Goal: Use online tool/utility: Utilize a website feature to perform a specific function

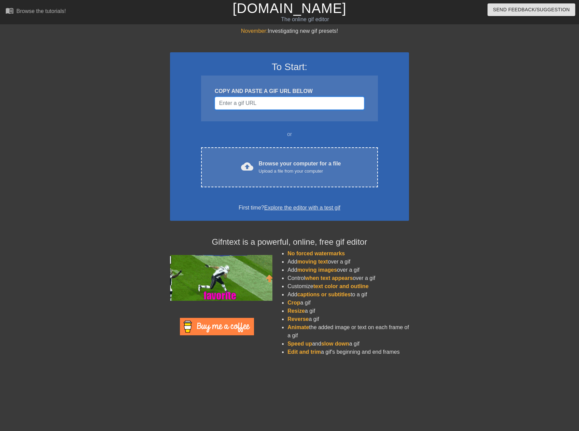
click at [259, 102] on input "Username" at bounding box center [290, 103] width 150 height 13
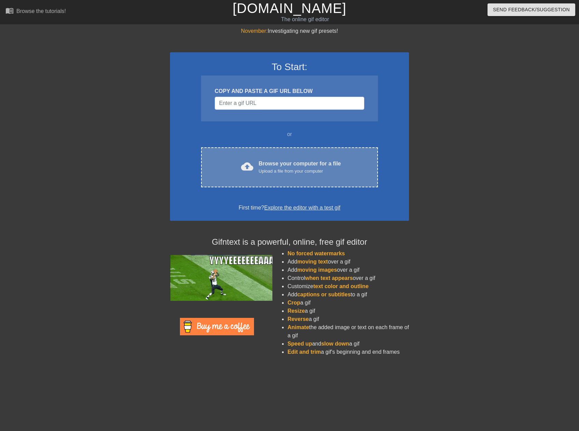
click at [265, 169] on div "Upload a file from your computer" at bounding box center [300, 171] width 82 height 7
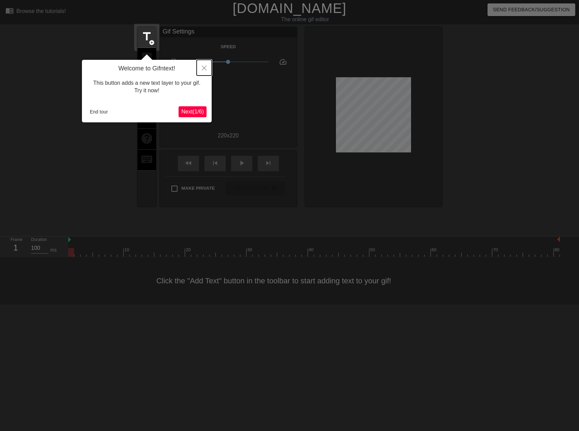
click at [206, 66] on icon "Close" at bounding box center [204, 68] width 5 height 5
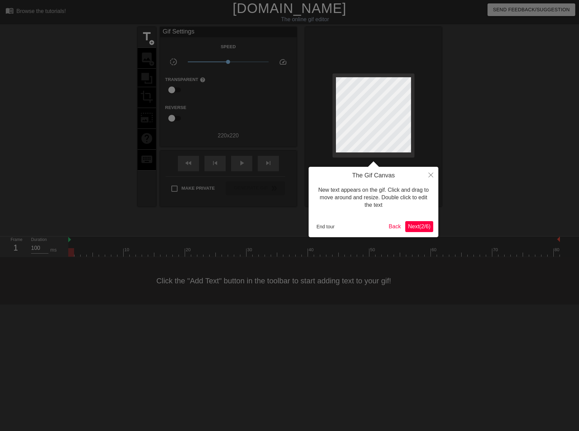
click at [421, 226] on span "Next ( 2 / 6 )" at bounding box center [419, 226] width 23 height 6
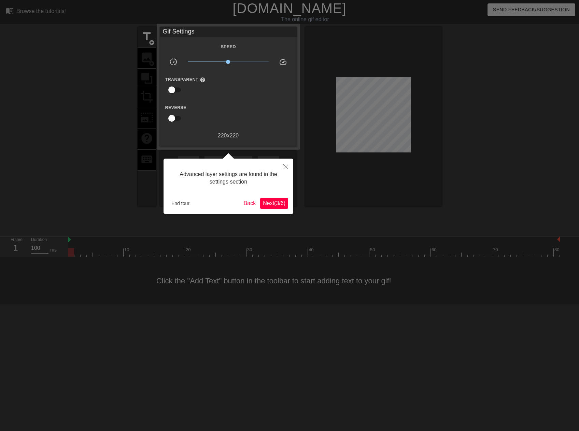
click at [290, 205] on div "Advanced layer settings are found in the settings section End tour Back Next ( …" at bounding box center [229, 186] width 130 height 55
click at [288, 206] on button "Next ( 3 / 6 )" at bounding box center [274, 203] width 28 height 11
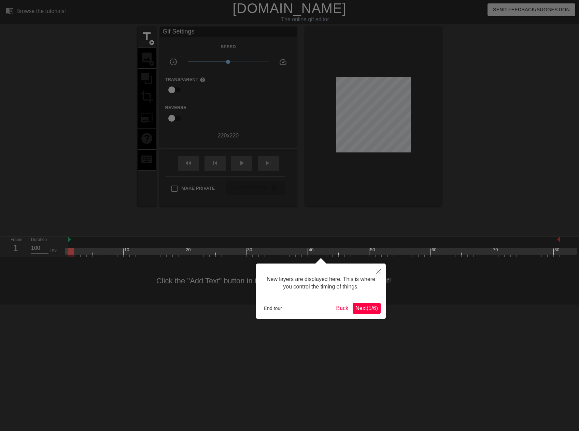
click at [368, 311] on span "Next ( 5 / 6 )" at bounding box center [367, 308] width 23 height 6
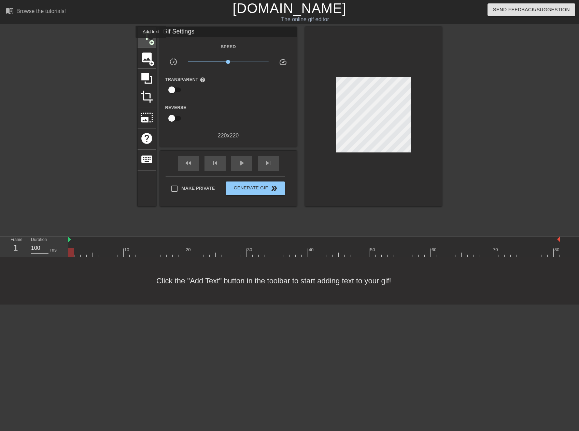
click at [151, 43] on span "add_circle" at bounding box center [152, 43] width 6 height 6
click at [150, 35] on span "title" at bounding box center [146, 36] width 13 height 13
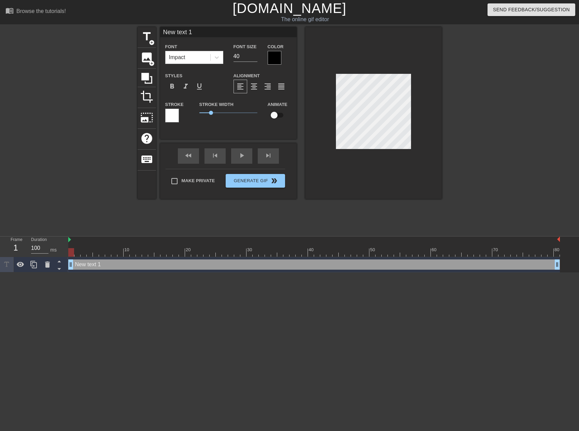
drag, startPoint x: 326, startPoint y: 113, endPoint x: 348, endPoint y: 165, distance: 56.5
click at [348, 165] on div at bounding box center [373, 113] width 137 height 172
click at [254, 91] on div "format_align_center" at bounding box center [254, 87] width 14 height 14
drag, startPoint x: 120, startPoint y: 251, endPoint x: 67, endPoint y: 253, distance: 53.0
click at [67, 253] on div "Frame 1 Duration 100 ms 10 20 30 40 50 60 70 80 New text 1 drag_handle drag_han…" at bounding box center [289, 254] width 579 height 36
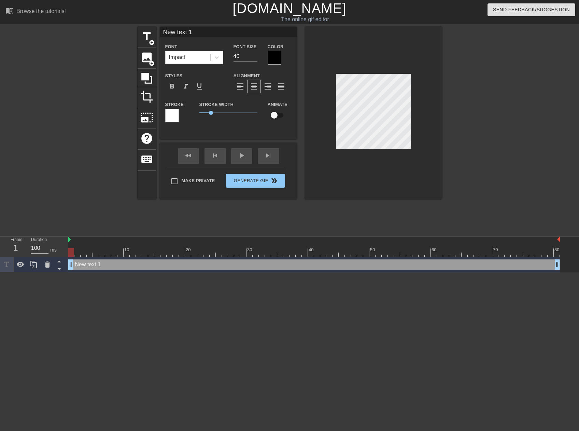
click at [101, 266] on div "New text 1 drag_handle drag_handle" at bounding box center [314, 264] width 492 height 10
click at [105, 263] on div "New text 1 drag_handle drag_handle" at bounding box center [314, 264] width 492 height 10
click at [272, 56] on div at bounding box center [275, 58] width 14 height 14
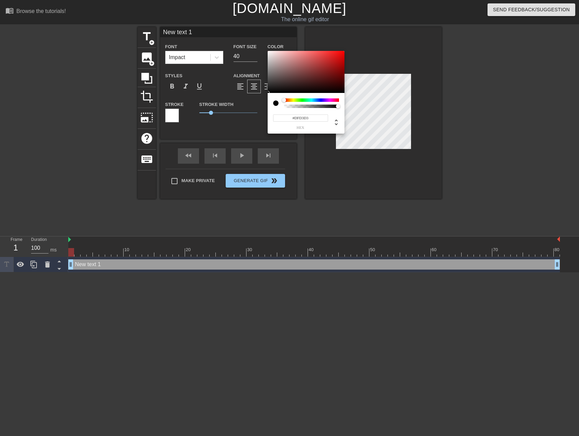
click at [272, 56] on div at bounding box center [306, 72] width 77 height 42
type input "#FFFFFF"
drag, startPoint x: 274, startPoint y: 68, endPoint x: 263, endPoint y: 43, distance: 27.2
click at [263, 43] on div "#FFFFFF hex" at bounding box center [289, 218] width 579 height 436
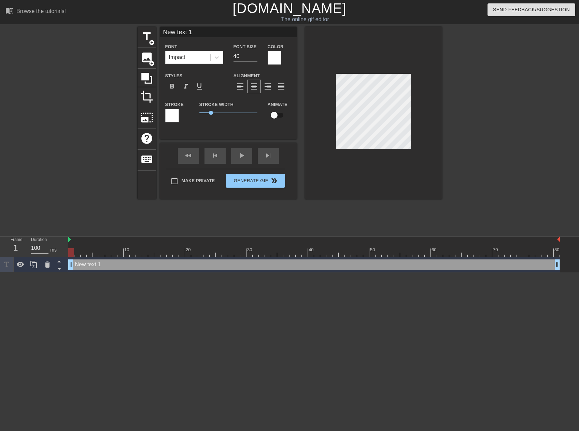
click at [172, 112] on div at bounding box center [172, 116] width 14 height 14
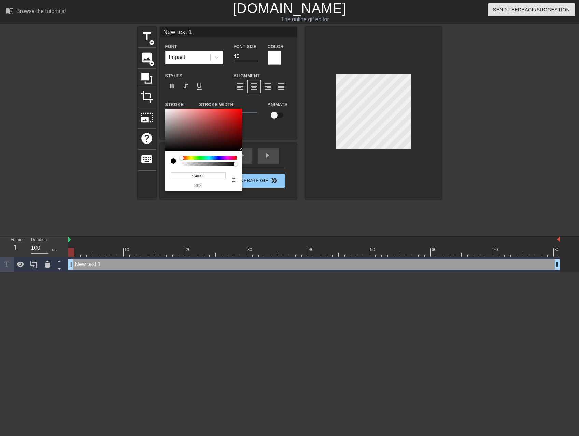
type input "#000000"
drag, startPoint x: 181, startPoint y: 128, endPoint x: 248, endPoint y: 153, distance: 71.4
click at [248, 153] on div "#000000 hex" at bounding box center [289, 218] width 579 height 436
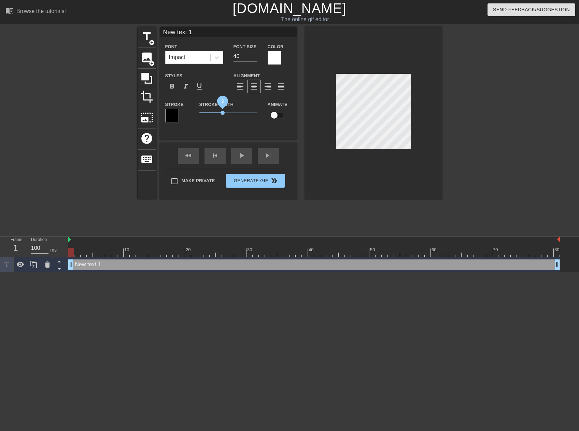
drag, startPoint x: 211, startPoint y: 111, endPoint x: 223, endPoint y: 112, distance: 11.3
click at [223, 112] on span "2" at bounding box center [223, 113] width 4 height 4
click at [273, 116] on input "checkbox" at bounding box center [274, 115] width 39 height 13
click at [282, 116] on input "checkbox" at bounding box center [280, 115] width 39 height 13
checkbox input "false"
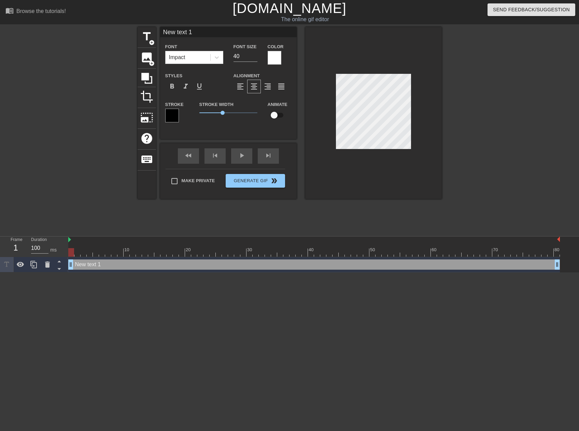
scroll to position [1, 1]
type input "Newtext 1"
type textarea "Newtext 1"
type input "Newext 1"
type textarea "Newext 1"
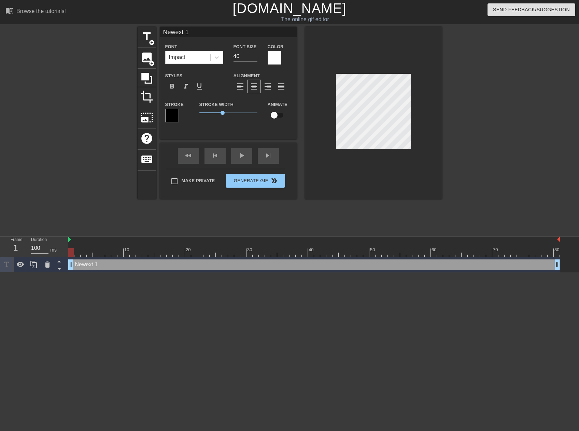
type input "Newxt 1"
type textarea "Newxt 1"
type input "Newt 1"
type textarea "Newt 1"
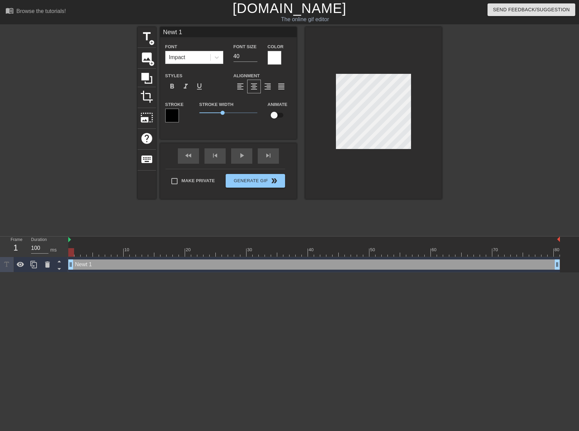
type input "New 1"
type textarea "New 1"
type input "New1"
type textarea "New1"
type input "New"
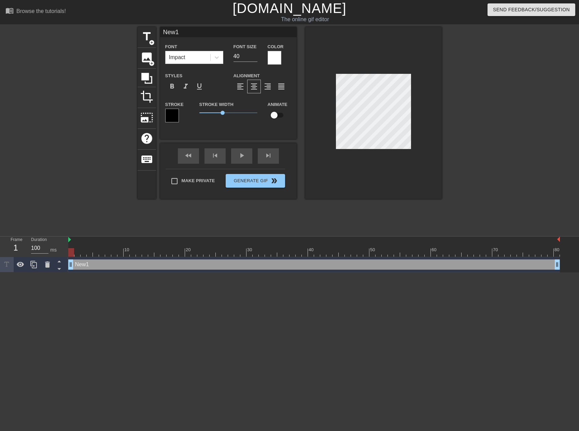
type textarea "New"
type input "Ne"
type textarea "Ne"
type input "N"
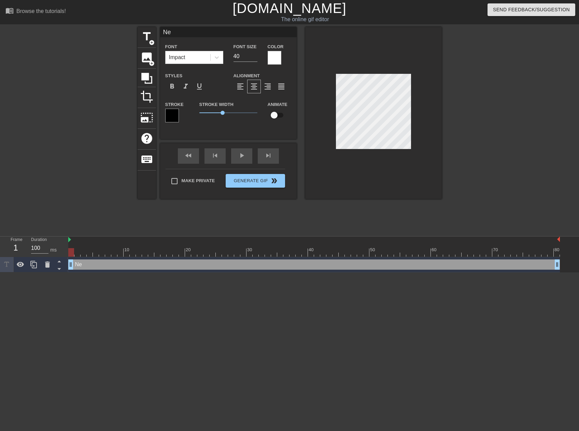
type textarea "N"
type input "S"
type textarea "S"
type input "So"
type textarea "So"
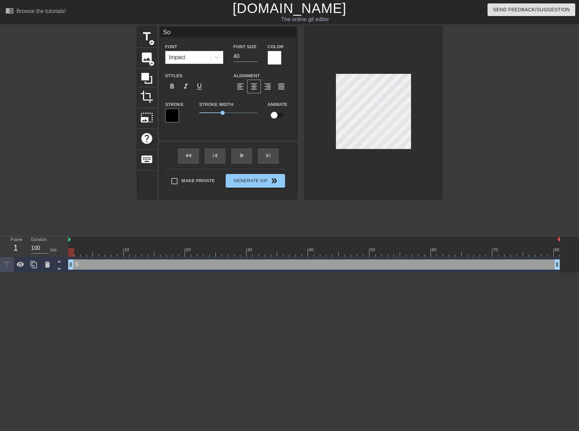
type input "So"
type textarea "So"
type input "So t"
type textarea "So t"
type input "So th"
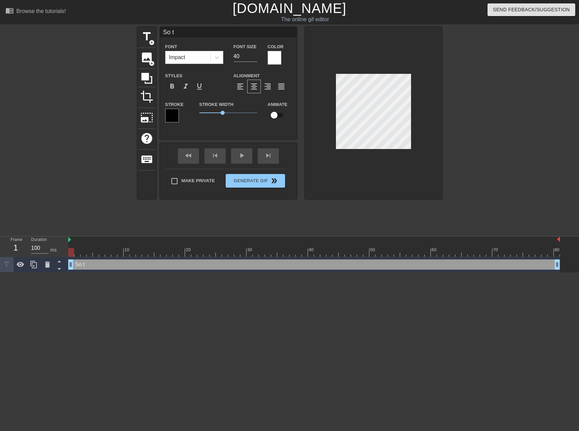
type textarea "So th"
type input "So the"
type textarea "So the"
type input "So ther"
type textarea "So ther"
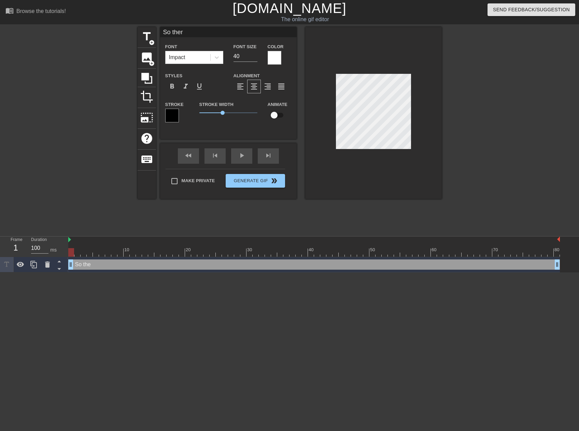
type input "So there"
type textarea "So there"
type input "So there"
type textarea "So there"
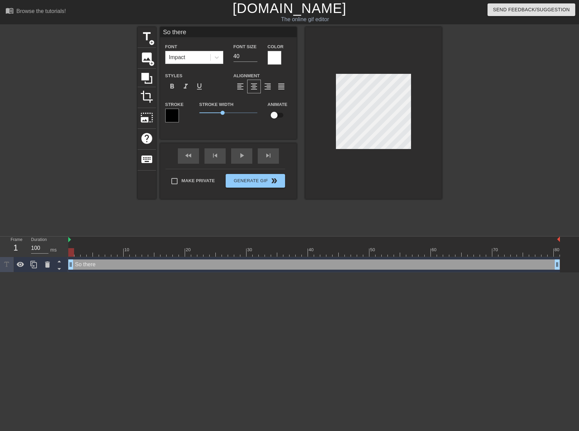
type input "So there"
type textarea "So there"
type input "So ther"
type textarea "So ther"
type input "So the"
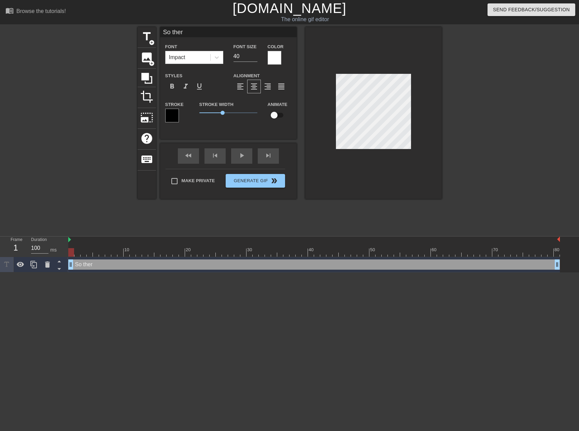
type textarea "So the"
type input "So th"
type textarea "So th"
type input "So t"
type textarea "So t"
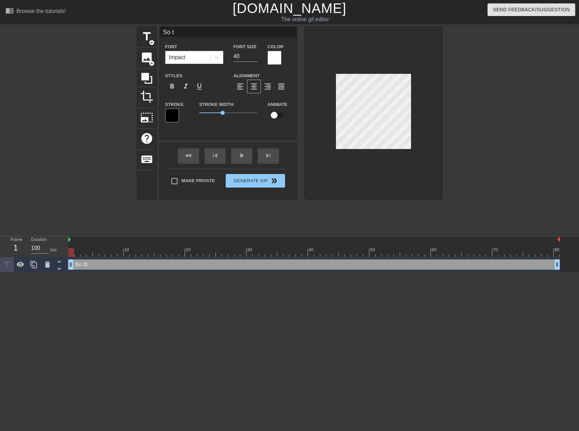
scroll to position [1, 1]
type input "So"
type textarea "So"
type input "So"
type textarea "So"
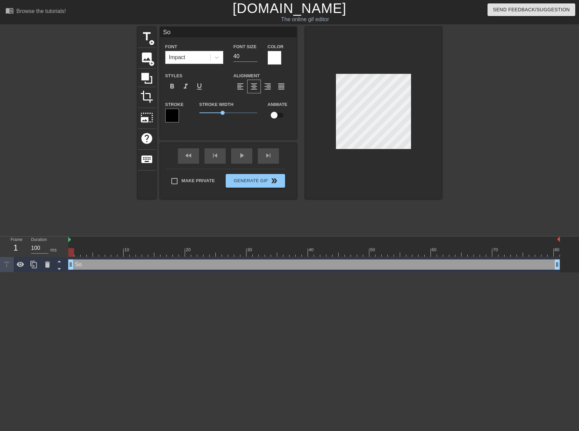
type input "So,"
type textarea "So,"
type input "So,"
type textarea "So,"
type input "So, I"
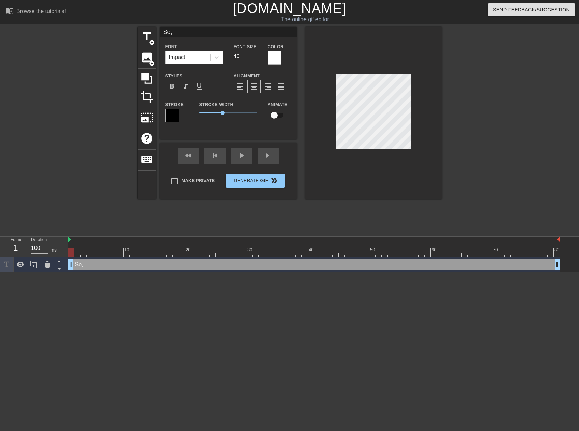
type textarea "So, I"
type input "So, I"
type textarea "So, I"
type input "So, I w"
type textarea "So, I w"
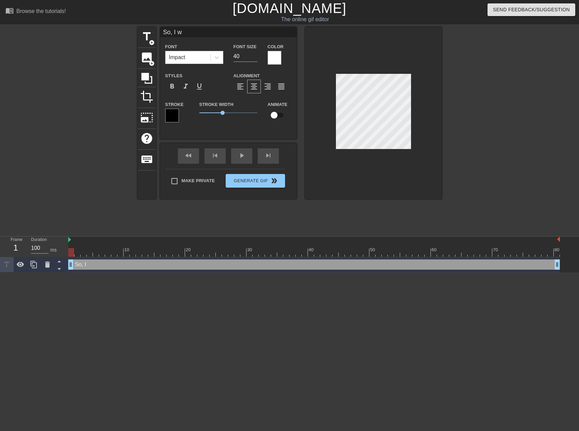
type input "So, I wo"
type textarea "So, I wo"
type input "So, I wok"
type textarea "So, I wok"
type input "So, I woke"
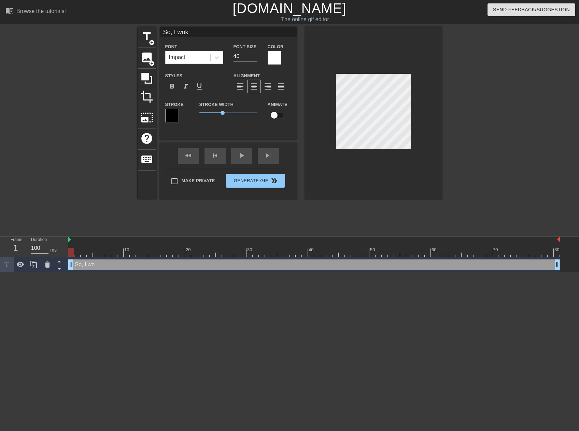
type textarea "So, I woke"
type input "So, I woke"
type textarea "So, I woke"
type input "So, I woke u"
type textarea "So, I woke u"
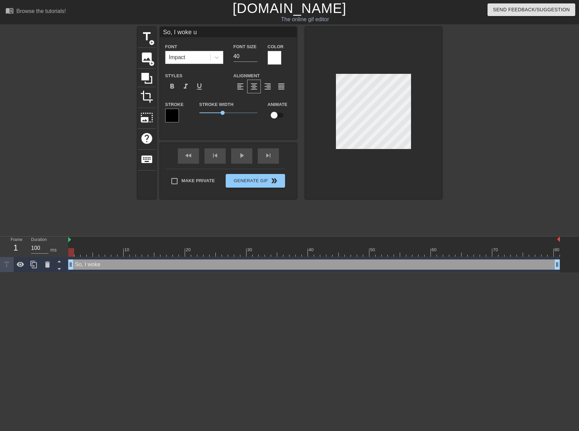
scroll to position [1, 2]
type input "So, I woke up"
type textarea "So, I woke up"
type input "So, I woke up"
type textarea "So, I woke up"
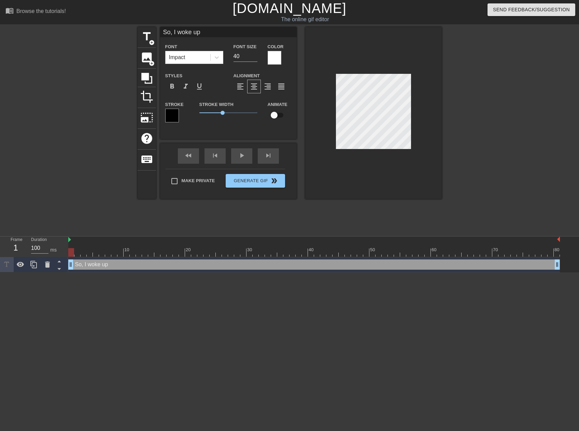
scroll to position [1, 2]
type input "So, I woke up"
type textarea "So, I woke up"
type input "So, I woke u"
type textarea "So, I woke u"
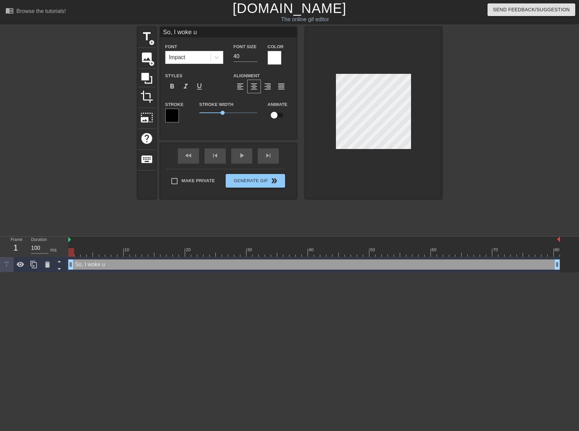
type input "So, I woke"
type textarea "So, I woke"
type input "So, I woke"
type textarea "So, I woke"
type input "So, I wok"
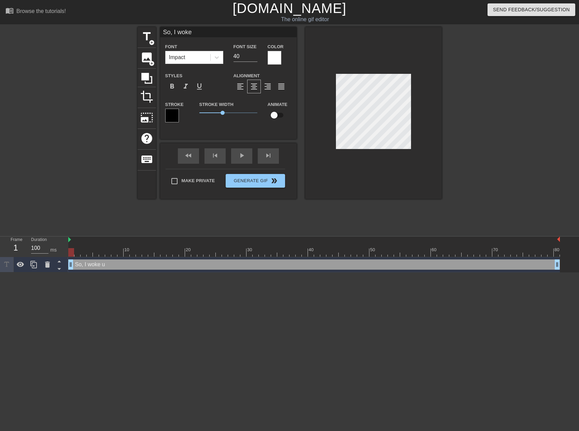
type textarea "So, I wok"
type input "So, I wo"
type textarea "So, I wo"
type input "So, I w"
type textarea "So, I w"
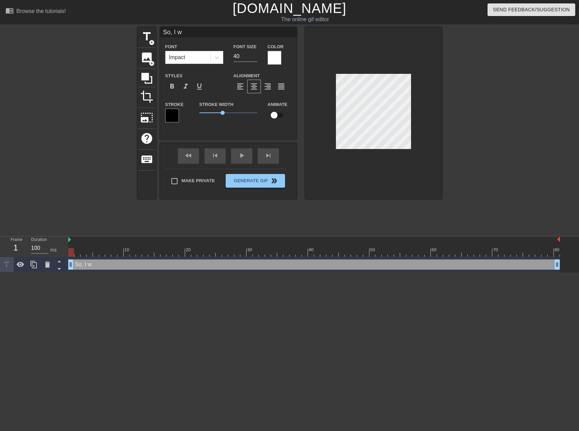
type input "So, I"
type textarea "So, I"
type input "So, I"
type textarea "So, I"
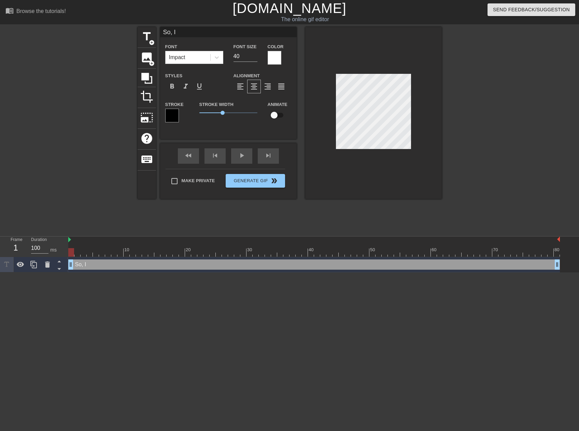
type input "So,"
type textarea "So,"
type input "So,"
type textarea "So,"
type input "So, So I was just starting my morning, like any other work day, when…"
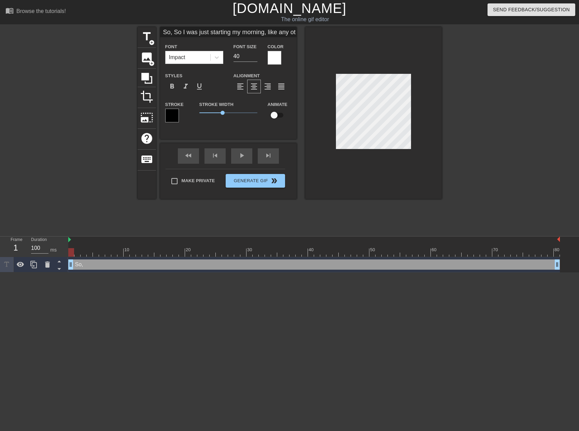
scroll to position [1, 11]
type textarea "So, So I was just starting my morning, like any other work day, when…"
click at [174, 32] on input "So, So I was just starting my morning, like any other work day, when…" at bounding box center [228, 32] width 137 height 10
type input "So I was just starting my morning, like any other work day, when…"
click at [254, 58] on input "39" at bounding box center [246, 56] width 24 height 11
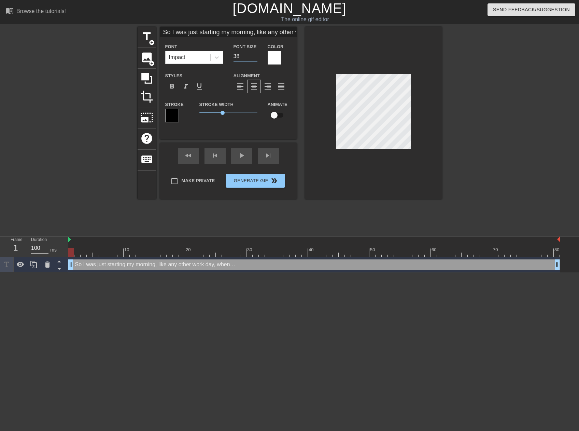
click at [254, 58] on input "38" at bounding box center [246, 56] width 24 height 11
click at [254, 58] on input "37" at bounding box center [246, 56] width 24 height 11
click at [254, 58] on input "36" at bounding box center [246, 56] width 24 height 11
click at [254, 58] on input "35" at bounding box center [246, 56] width 24 height 11
click at [254, 58] on input "31" at bounding box center [246, 56] width 24 height 11
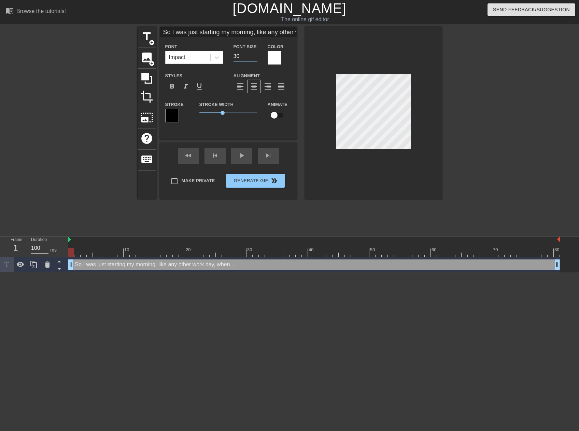
click at [254, 58] on input "30" at bounding box center [246, 56] width 24 height 11
click at [254, 58] on input "29" at bounding box center [246, 56] width 24 height 11
click at [254, 58] on input "28" at bounding box center [246, 56] width 24 height 11
click at [254, 58] on input "27" at bounding box center [246, 56] width 24 height 11
click at [254, 58] on input "26" at bounding box center [246, 56] width 24 height 11
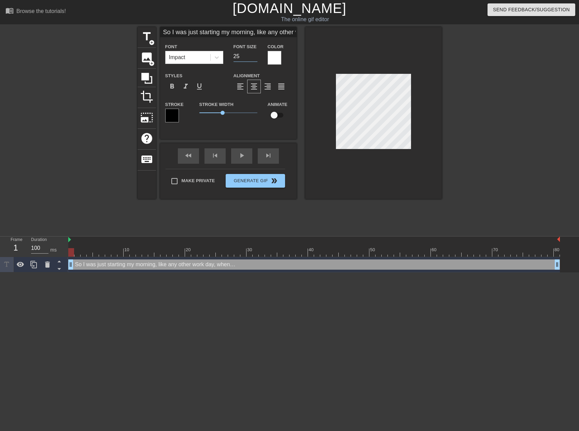
click at [254, 58] on input "25" at bounding box center [246, 56] width 24 height 11
click at [254, 58] on input "24" at bounding box center [246, 56] width 24 height 11
click at [254, 58] on input "23" at bounding box center [246, 56] width 24 height 11
click at [256, 54] on input "24" at bounding box center [246, 56] width 24 height 11
click at [256, 54] on input "25" at bounding box center [246, 56] width 24 height 11
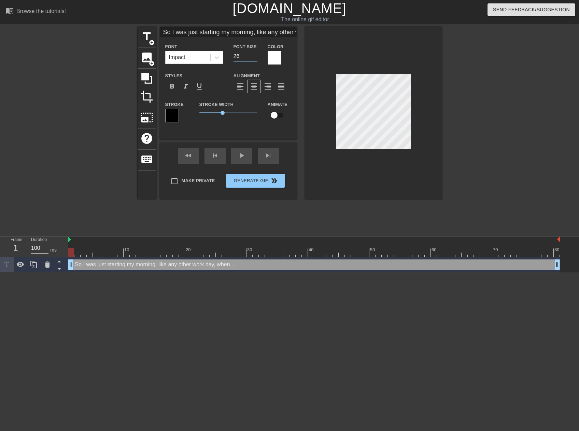
click at [256, 54] on input "26" at bounding box center [246, 56] width 24 height 11
click at [256, 54] on input "27" at bounding box center [246, 56] width 24 height 11
click at [256, 54] on input "28" at bounding box center [246, 56] width 24 height 11
click at [256, 54] on input "29" at bounding box center [246, 56] width 24 height 11
type input "30"
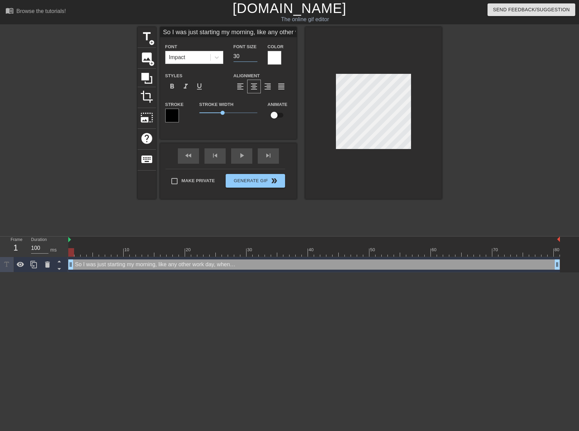
click at [256, 54] on input "30" at bounding box center [246, 56] width 24 height 11
type input "So, So I was just starting my mornng, like any other work day, when…"
type textarea "So, So I was just starting my mornng, like any other work day, when…"
type input "So, So I was just starting my mornng, like any other work day, when…"
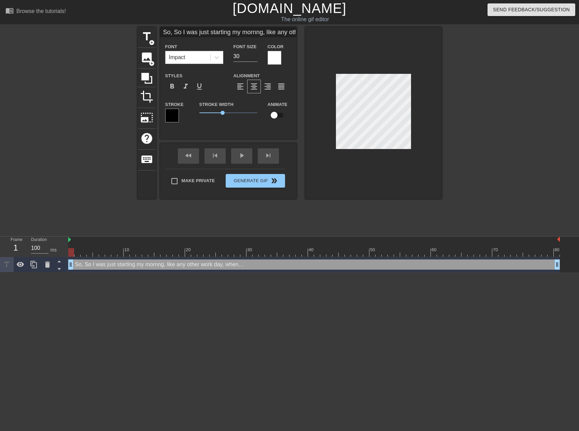
scroll to position [1, 1]
type textarea "So, So I was just starting my morn ng, like any other work day, when…"
type input "So, So I was just startingmy mornng, like any other work day, when…"
type textarea "So, So I was just startingmy morn ng, like any other work day, when…"
type input "So, So I was just startingmy mornng, like any other work day, when…"
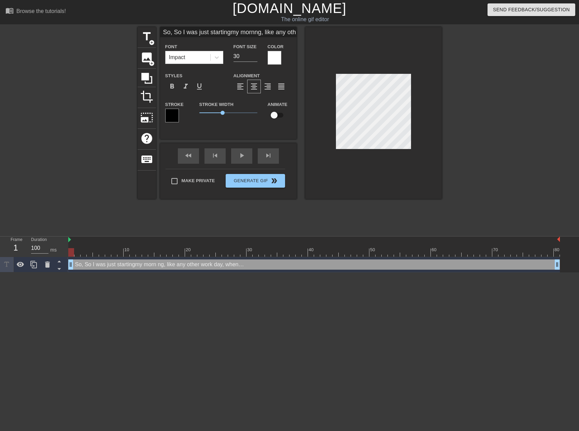
scroll to position [1, 1]
type textarea "So, So I was just starting my morn ng, like any other work day, when…"
type input "So, So I was juststartingmy mornng, like any other work day, when…"
type textarea "So, So I was juststarting my morn ng, like any other work day, when…"
type input "So, So I was juststartingmy mornng, like any other work day, when…"
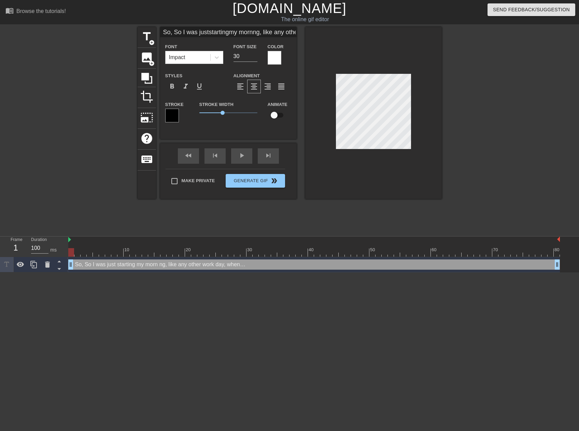
type textarea "So, So I was just starting my morn ng, like any other work day, when…"
type input "So, So I was juststartingmy mornng, like any other work day, when…"
type textarea "So, So I was just startingmy morn ng, like any other work day, when…"
type input "So, So I was juststarting my mornng, like any other work day, when…"
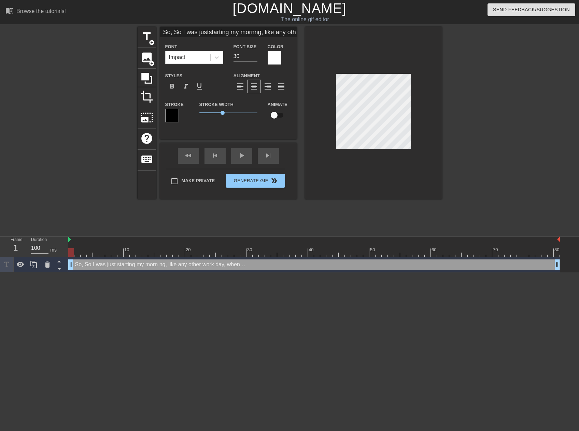
type textarea "So, So I was just starting my morn ng, like any other work day, when…"
type input "So,So I was juststarting my mornng, like any other work day, when…"
type textarea "So,So I was just starting my morn ng, like any other work day, when…"
type input "SoSo I was juststarting my mornng, like any other work day, when…"
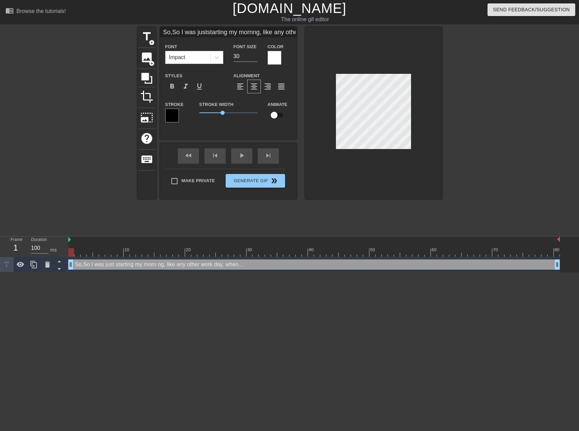
type textarea "SoSo I was just starting my morn ng, like any other work day, when…"
type input "SSo I was juststarting my mornng, like any other work day, when…"
type textarea "SSo I was just starting my morn ng, like any other work day, when…"
type input "So I was juststarting my mornng, like any other work day, when…"
type textarea "So I was just starting my morn ng, like any other work day, when…"
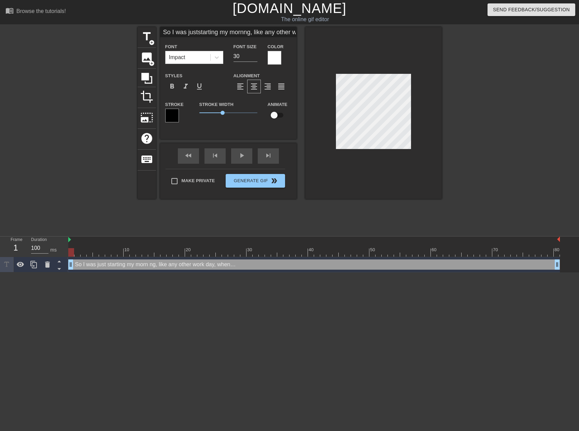
scroll to position [0, 45]
drag, startPoint x: 164, startPoint y: 31, endPoint x: 310, endPoint y: 35, distance: 146.3
click at [310, 35] on div "title add_circle image add_circle crop photo_size_select_large help keyboard So…" at bounding box center [290, 113] width 304 height 172
type input "It all started like"
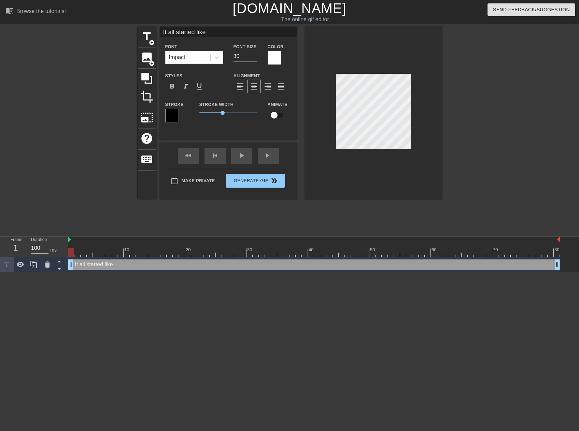
click at [223, 33] on input "It all started like" at bounding box center [228, 32] width 137 height 10
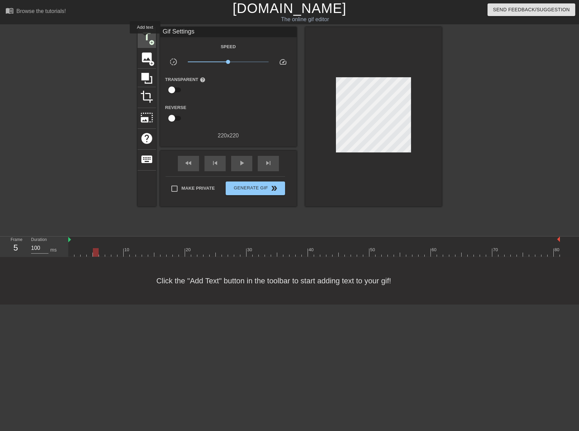
click at [145, 38] on span "title" at bounding box center [146, 36] width 13 height 13
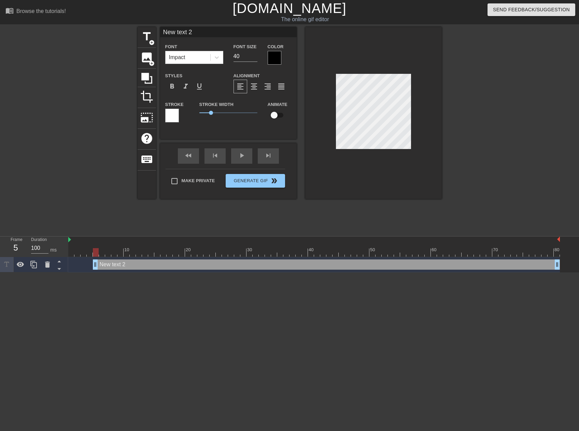
scroll to position [1, 1]
type input "I"
type textarea "I"
type input "It"
type textarea "It"
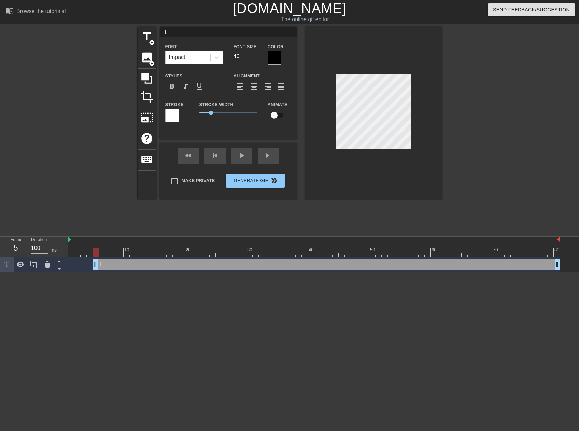
type input "It"
type textarea "It"
type input "It a"
type textarea "It a"
type input "It al"
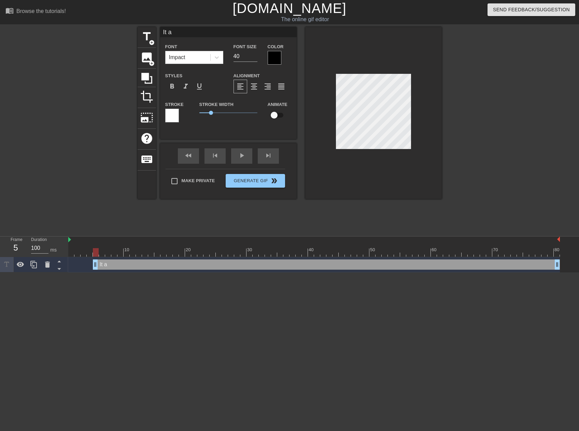
type textarea "It al"
type input "It all"
type textarea "It all"
type input "It all"
type textarea "It all"
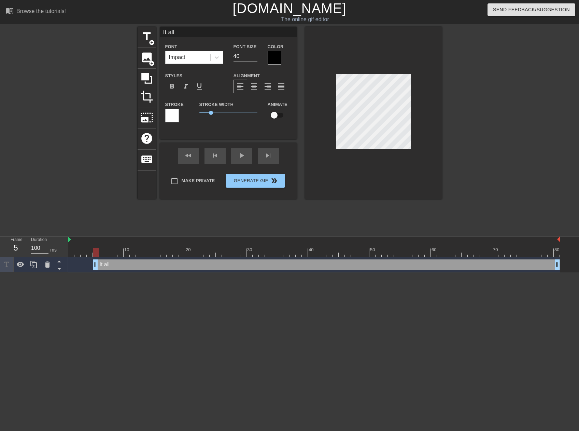
type input "It all s"
type textarea "It all s"
type input "It all st"
type textarea "It all st"
type input "It all sta"
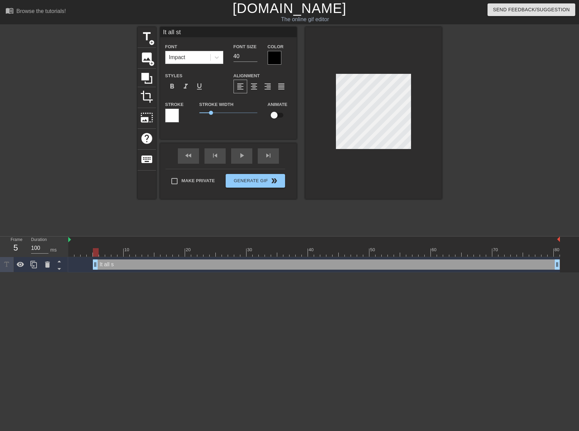
type textarea "It all sta"
type input "It all star"
type textarea "It all star"
type input "It all start"
type textarea "It all start"
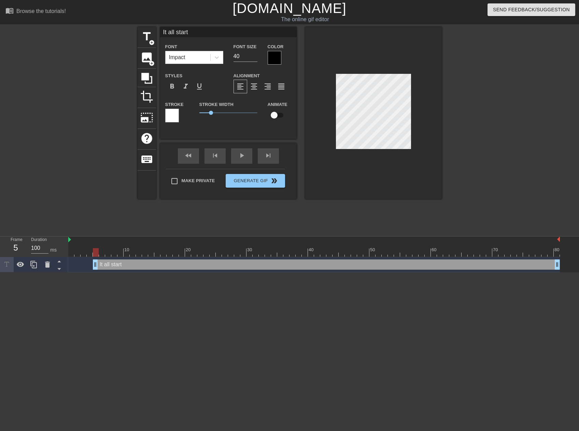
type input "It all starte"
type textarea "It all starte"
type input "It all started"
type textarea "It all started"
type input "It all started"
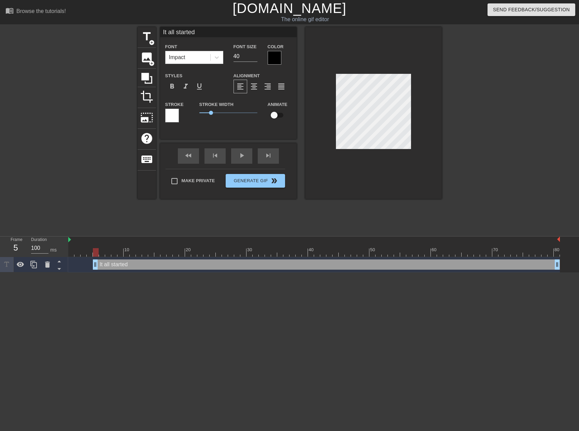
type textarea "It all started"
type input "It all startedl"
type textarea "It all started l"
type input "It all startedli"
type textarea "It all started li"
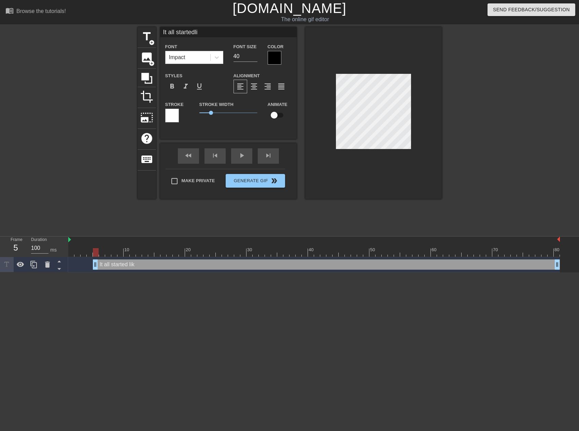
type input "It all startedlik"
type textarea "It all started lik"
type input "It all startedlike"
type textarea "It all started like"
type input "It all startedlike"
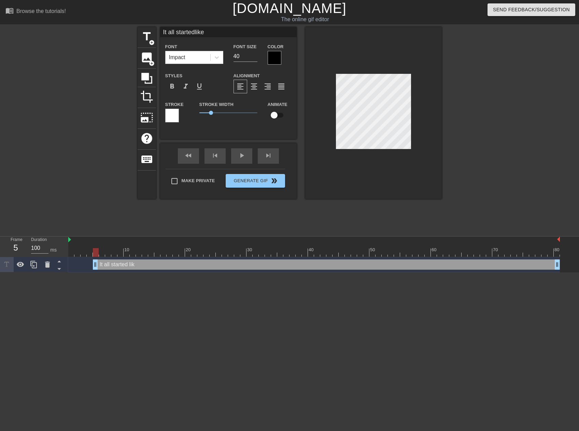
type textarea "It all started like"
type input "It all startedlike a"
type textarea "It all started like a"
type input "It all startedlike an"
type textarea "It all started like an"
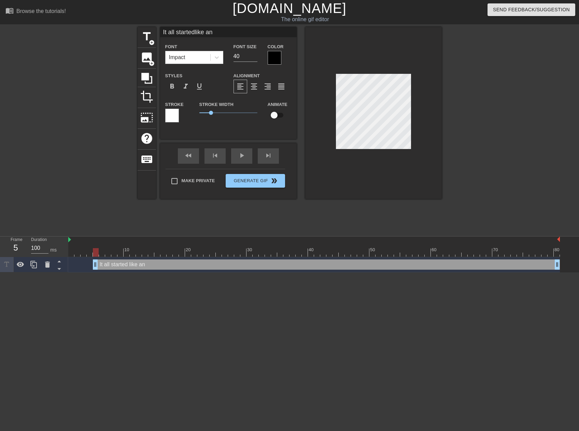
type input "It all startedlike any"
type textarea "It all started like any"
type input "It all startedlike any"
type textarea "It all started like any"
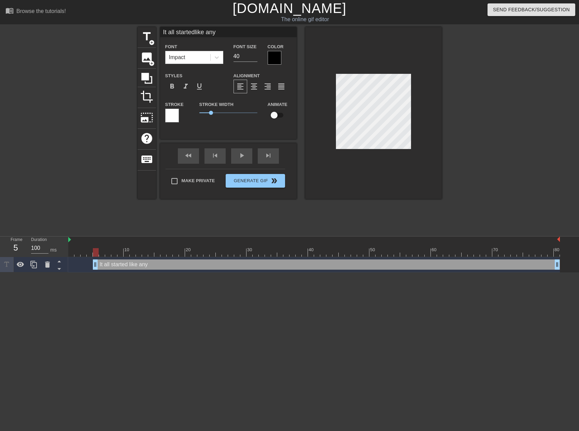
type input "It all startedlike any o"
type textarea "It all started like any o"
type input "It all startedlike any ot"
type textarea "It all started like any ot"
type input "It all startedlike any oth"
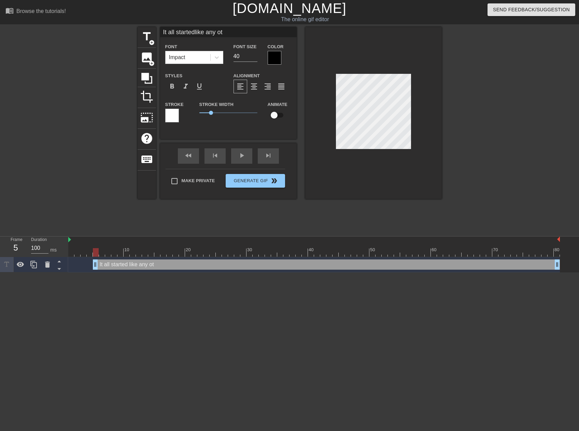
type textarea "It all started like any oth"
type input "It all startedlike any othe"
type textarea "It all started like any othe"
type input "It all startedlike any other"
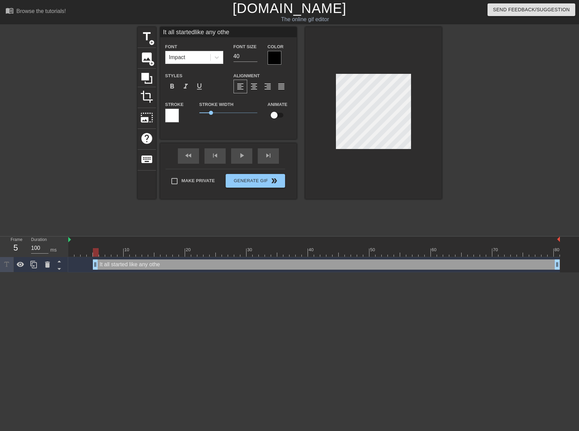
type textarea "It all started like any other"
type input "It all startedlike any other"
type textarea "It all started like any other"
type input "It all startedlike any otherw"
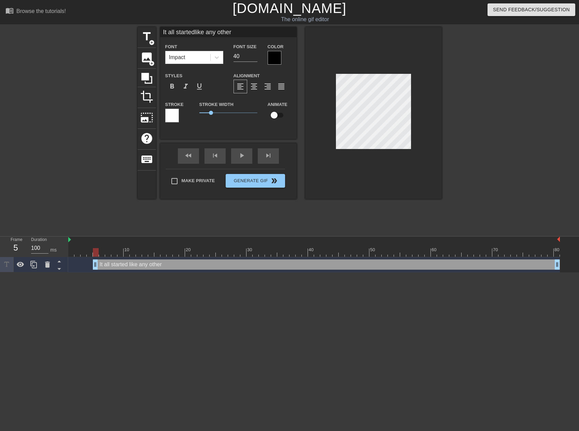
type textarea "It all started like any other w"
type input "It all startedlike any otherwo"
type textarea "It all started like any other wo"
type input "It all startedlike any otherwor"
type textarea "It all started like any other wor"
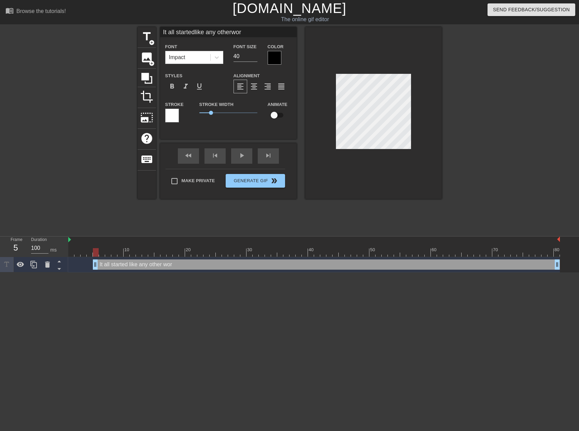
type input "It all startedlike any otherwork"
type textarea "It all started like any other work"
type input "It all startedlike any otherwork"
type textarea "It all started like any other work"
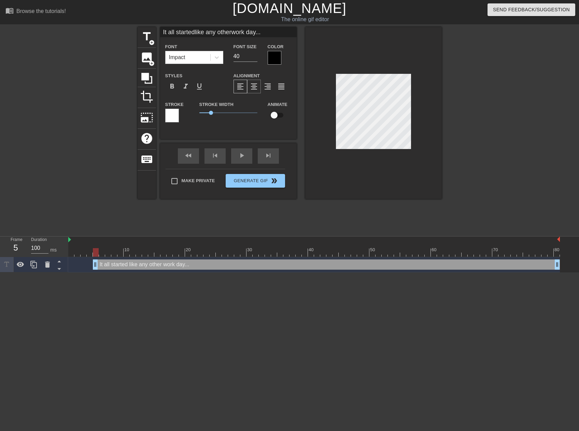
click at [251, 85] on span "format_align_center" at bounding box center [254, 86] width 8 height 8
click at [278, 58] on div at bounding box center [275, 58] width 14 height 14
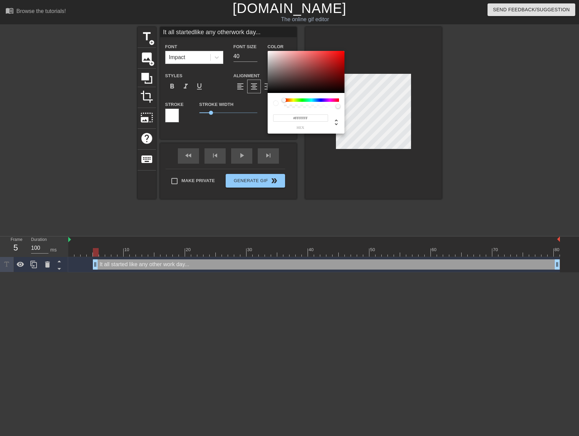
drag, startPoint x: 269, startPoint y: 50, endPoint x: 267, endPoint y: 46, distance: 3.8
click at [267, 46] on div "#FFFFFF hex" at bounding box center [289, 218] width 579 height 436
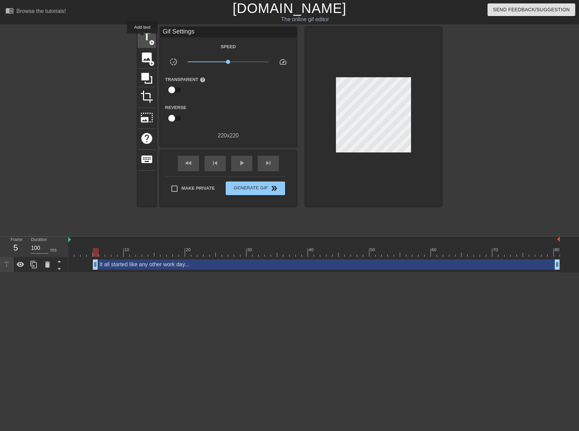
click at [142, 38] on span "title" at bounding box center [146, 36] width 13 height 13
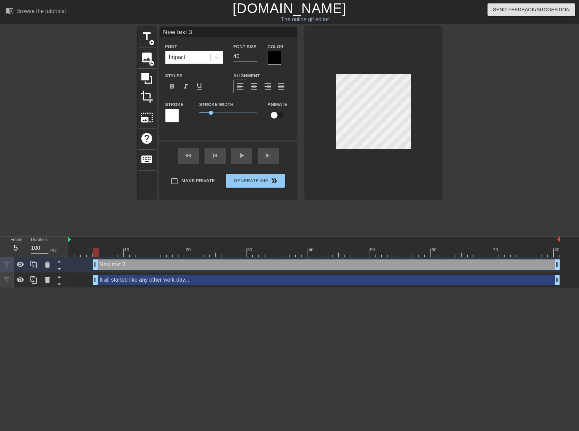
click at [173, 112] on div at bounding box center [172, 116] width 14 height 14
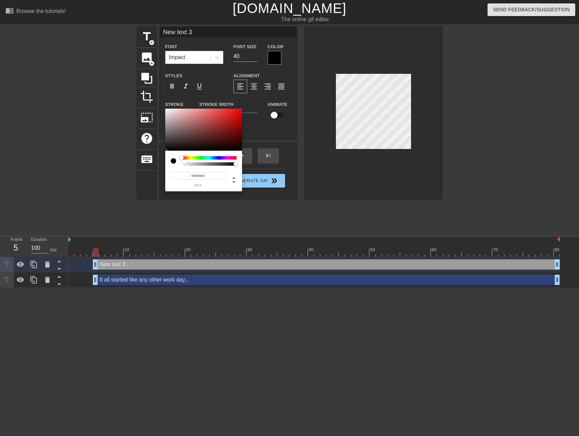
drag, startPoint x: 191, startPoint y: 134, endPoint x: 249, endPoint y: 157, distance: 62.4
click at [249, 157] on div "#000000 hex" at bounding box center [289, 218] width 579 height 436
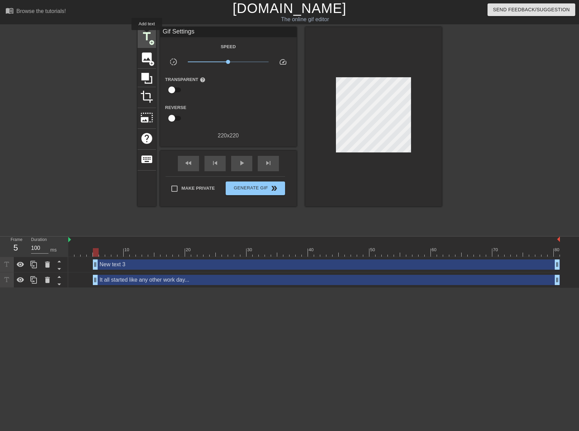
click at [147, 35] on span "title" at bounding box center [146, 36] width 13 height 13
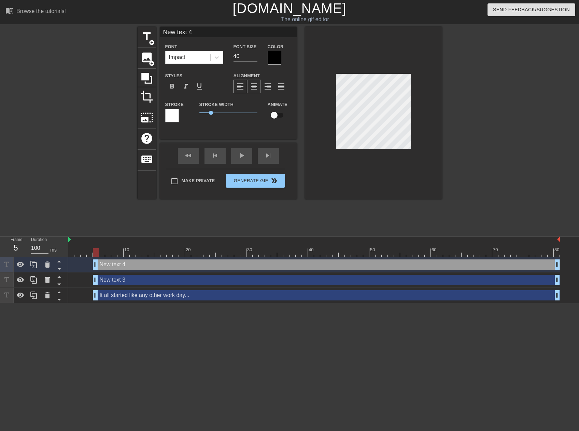
click at [254, 84] on span "format_align_center" at bounding box center [254, 86] width 8 height 8
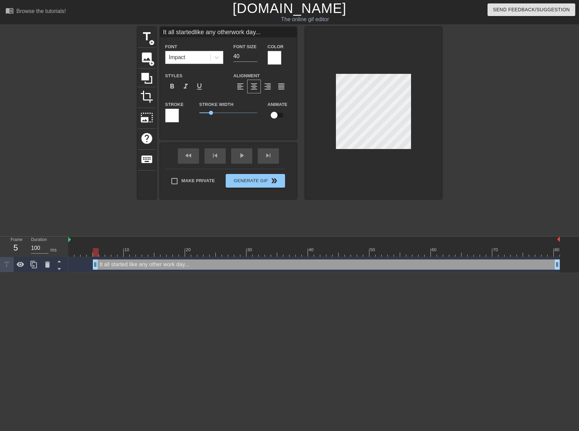
click at [172, 115] on div at bounding box center [172, 116] width 14 height 14
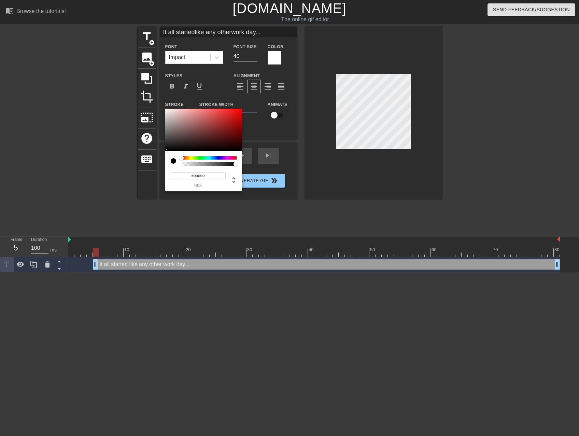
drag, startPoint x: 200, startPoint y: 143, endPoint x: 255, endPoint y: 161, distance: 57.6
click at [255, 161] on div "#000000 hex" at bounding box center [289, 218] width 579 height 436
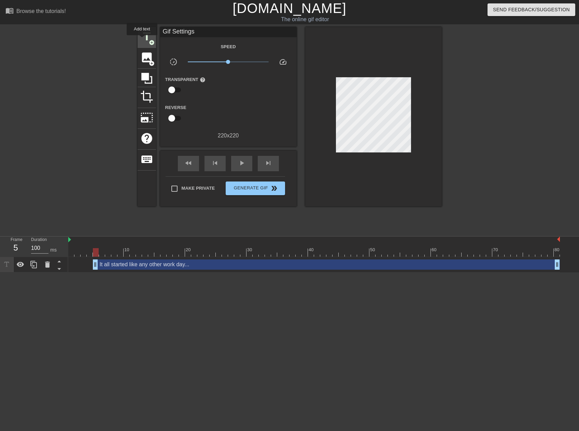
click at [142, 40] on span "title" at bounding box center [146, 36] width 13 height 13
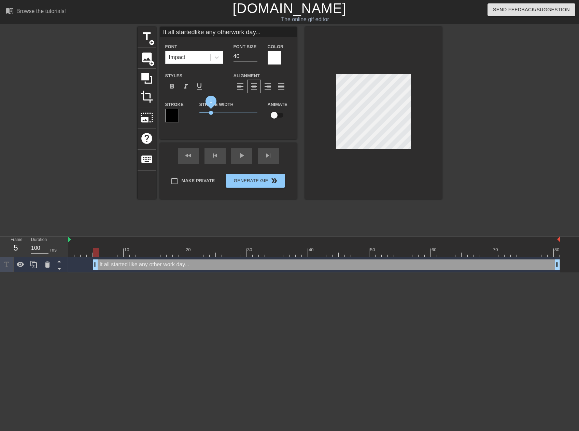
click at [212, 113] on span "1" at bounding box center [211, 113] width 4 height 4
click at [213, 113] on span "1.1" at bounding box center [212, 113] width 4 height 4
drag, startPoint x: 214, startPoint y: 113, endPoint x: 223, endPoint y: 113, distance: 9.2
click at [223, 113] on span "2" at bounding box center [223, 113] width 4 height 4
click at [232, 124] on div "Stroke Width 2" at bounding box center [228, 114] width 68 height 28
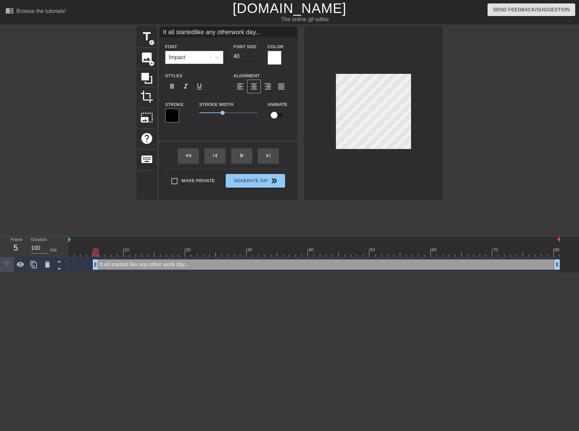
click at [247, 58] on input "40" at bounding box center [246, 56] width 24 height 11
click at [255, 58] on input "39" at bounding box center [246, 56] width 24 height 11
click at [255, 58] on input "38" at bounding box center [246, 56] width 24 height 11
click at [255, 58] on input "37" at bounding box center [246, 56] width 24 height 11
click at [255, 58] on input "36" at bounding box center [246, 56] width 24 height 11
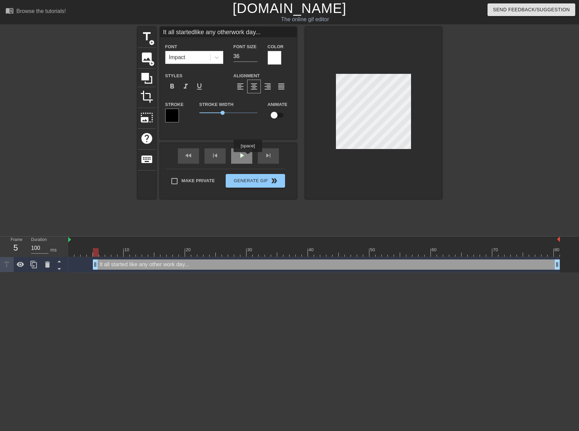
click at [248, 157] on div "play_arrow" at bounding box center [241, 155] width 21 height 15
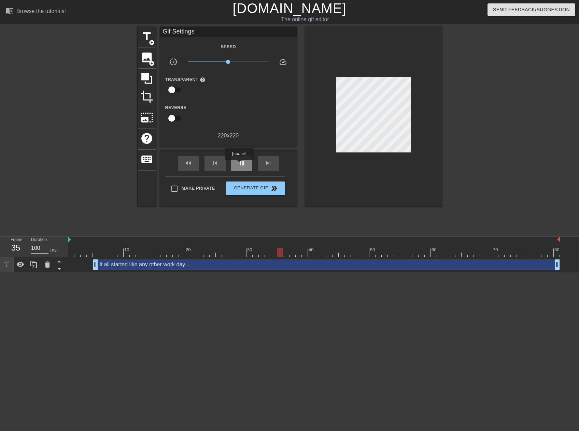
click at [239, 165] on span "pause" at bounding box center [242, 163] width 8 height 8
drag, startPoint x: 285, startPoint y: 251, endPoint x: 66, endPoint y: 249, distance: 219.0
click at [66, 249] on div "Frame 1 Duration 100 ms 10 20 30 40 50 60 70 80 It all started like any other w…" at bounding box center [289, 254] width 579 height 36
drag, startPoint x: 95, startPoint y: 263, endPoint x: 73, endPoint y: 262, distance: 22.2
drag, startPoint x: 71, startPoint y: 266, endPoint x: 75, endPoint y: 266, distance: 4.5
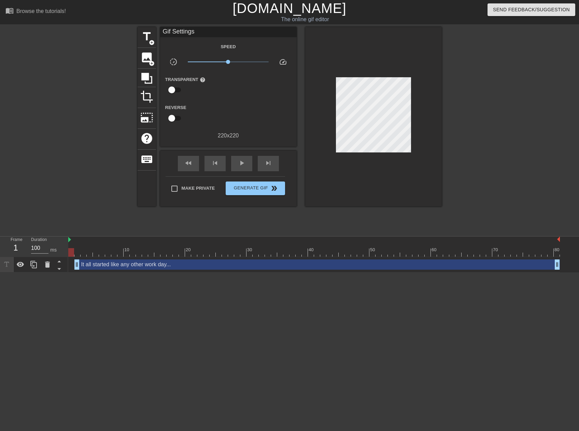
drag, startPoint x: 76, startPoint y: 250, endPoint x: 70, endPoint y: 251, distance: 5.6
click at [70, 251] on div at bounding box center [71, 252] width 6 height 9
click at [238, 162] on span "play_arrow" at bounding box center [242, 163] width 8 height 8
click at [238, 162] on span "pause" at bounding box center [242, 163] width 8 height 8
drag, startPoint x: 130, startPoint y: 250, endPoint x: 69, endPoint y: 251, distance: 61.8
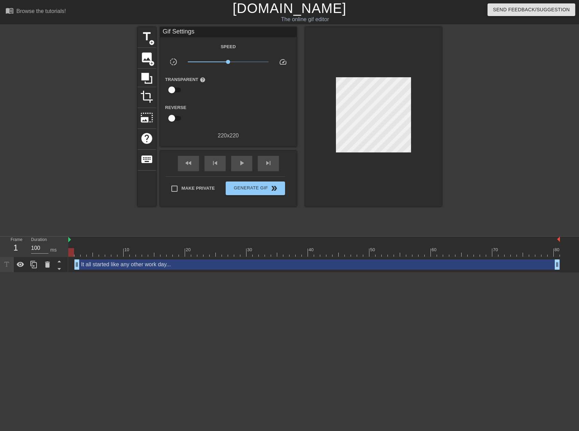
click at [69, 251] on div at bounding box center [71, 252] width 6 height 9
click at [236, 161] on div "play_arrow" at bounding box center [241, 163] width 21 height 15
click at [236, 161] on div "pause" at bounding box center [241, 163] width 21 height 15
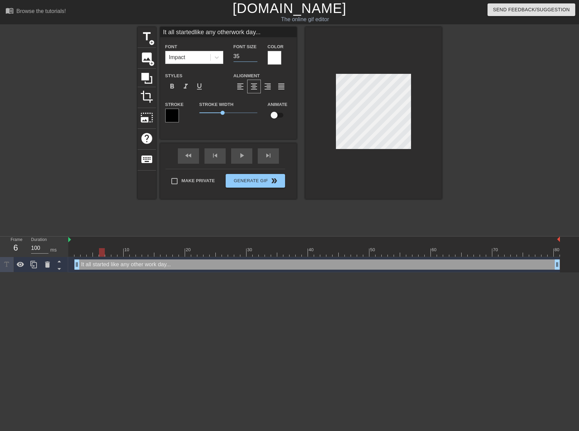
click at [254, 58] on input "35" at bounding box center [246, 56] width 24 height 11
click at [254, 58] on input "34" at bounding box center [246, 56] width 24 height 11
click at [254, 58] on input "33" at bounding box center [246, 56] width 24 height 11
click at [254, 58] on input "32" at bounding box center [246, 56] width 24 height 11
click at [254, 58] on input "31" at bounding box center [246, 56] width 24 height 11
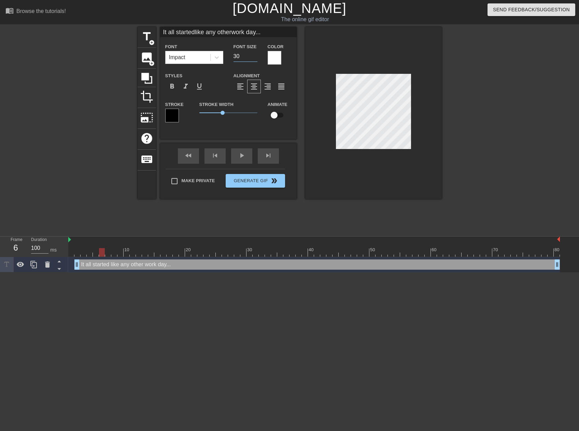
click at [254, 58] on input "30" at bounding box center [246, 56] width 24 height 11
click at [254, 58] on input "29" at bounding box center [246, 56] width 24 height 11
click at [256, 54] on input "30" at bounding box center [246, 56] width 24 height 11
click at [435, 184] on div at bounding box center [373, 113] width 137 height 172
click at [242, 161] on div "play_arrow" at bounding box center [241, 155] width 21 height 15
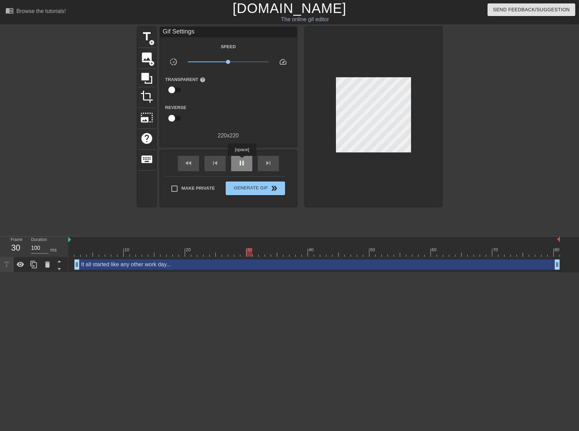
click at [242, 161] on span "pause" at bounding box center [242, 163] width 8 height 8
click at [242, 159] on span "play_arrow" at bounding box center [242, 163] width 8 height 8
click at [242, 161] on span "pause" at bounding box center [242, 163] width 8 height 8
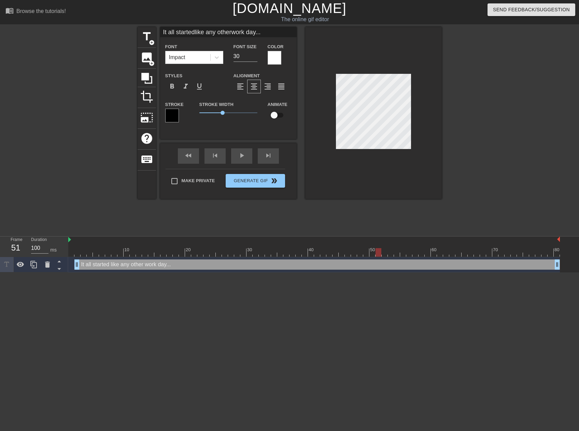
scroll to position [1, 2]
click at [389, 164] on div at bounding box center [373, 113] width 137 height 172
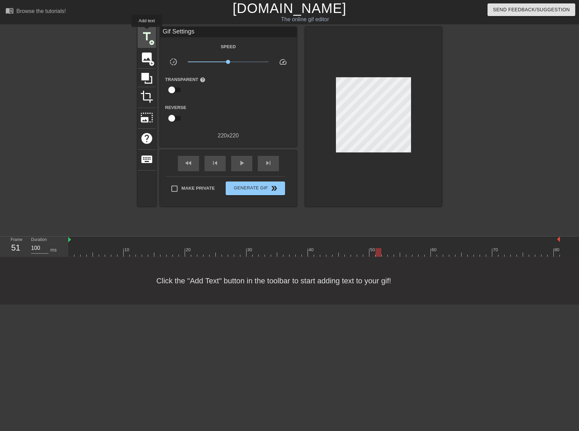
click at [147, 32] on span "title" at bounding box center [146, 36] width 13 height 13
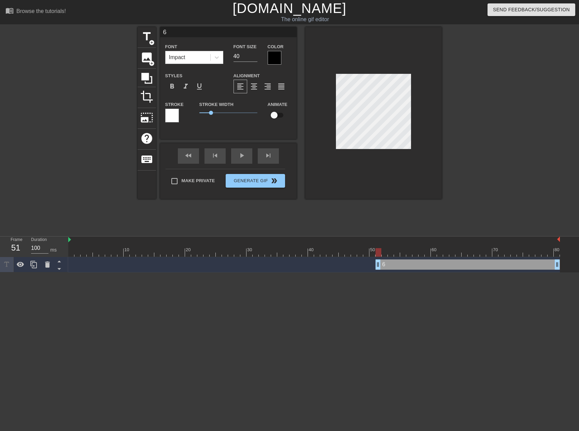
scroll to position [1, 1]
paste textarea "It all started like any other work day..."
click at [253, 84] on span "format_align_center" at bounding box center [254, 86] width 8 height 8
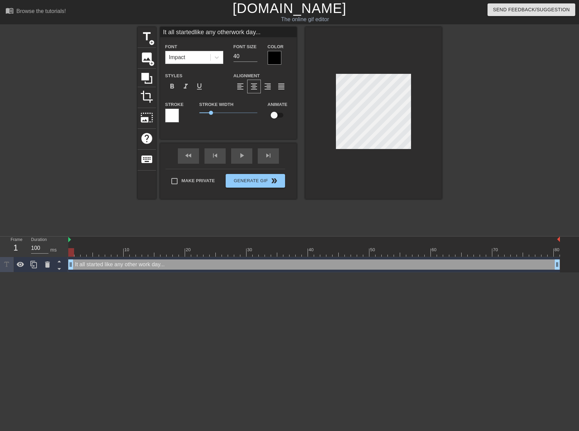
drag, startPoint x: 377, startPoint y: 265, endPoint x: 66, endPoint y: 276, distance: 310.7
click at [66, 272] on html "menu_book Browse the tutorials! [DOMAIN_NAME] The online gif editor Send Feedba…" at bounding box center [289, 136] width 579 height 272
drag, startPoint x: 70, startPoint y: 263, endPoint x: 75, endPoint y: 263, distance: 4.8
drag, startPoint x: 75, startPoint y: 251, endPoint x: 63, endPoint y: 252, distance: 12.0
click at [63, 252] on div "Frame 1 Duration 100 ms 10 20 30 40 50 60 70 80 It all started like any other w…" at bounding box center [289, 254] width 579 height 36
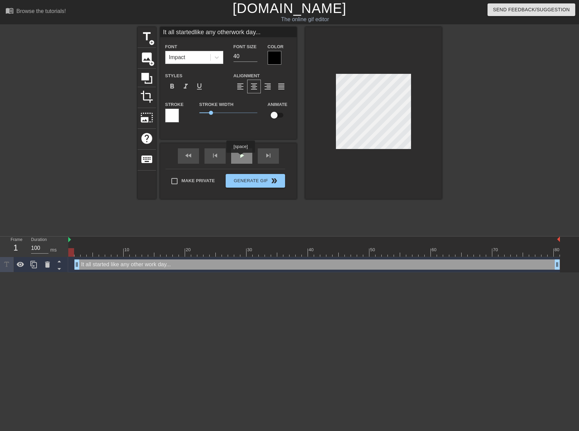
click at [243, 156] on div "play_arrow" at bounding box center [241, 155] width 21 height 15
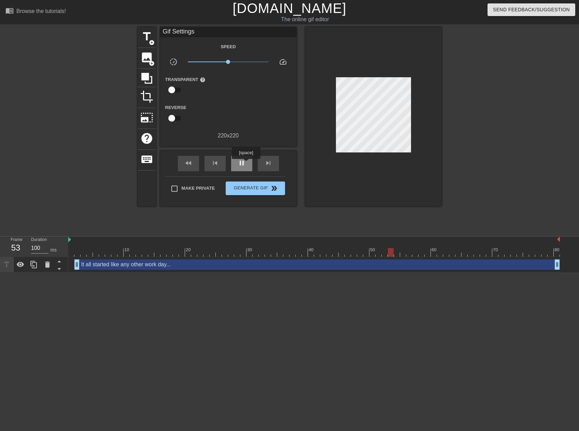
click at [246, 164] on div "pause" at bounding box center [241, 163] width 21 height 15
click at [252, 189] on span "Generate Gif double_arrow" at bounding box center [256, 188] width 54 height 8
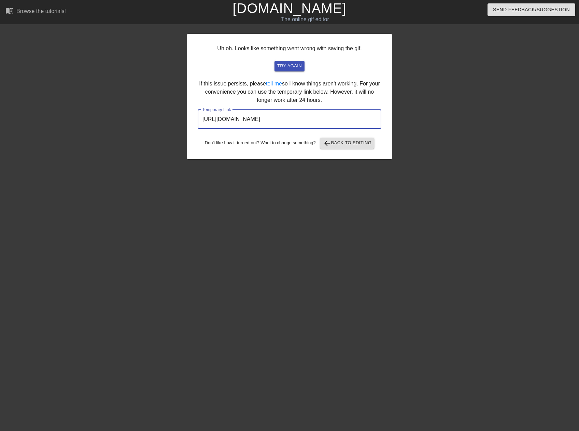
click at [346, 121] on input "[URL][DOMAIN_NAME]" at bounding box center [290, 119] width 184 height 19
click at [344, 117] on input "[URL][DOMAIN_NAME]" at bounding box center [290, 119] width 184 height 19
drag, startPoint x: 346, startPoint y: 117, endPoint x: 192, endPoint y: 127, distance: 154.0
click at [192, 127] on div "Uh oh. Looks like something went wrong with saving the gif. try again If this i…" at bounding box center [289, 96] width 205 height 125
